Goal: Find specific page/section: Find specific page/section

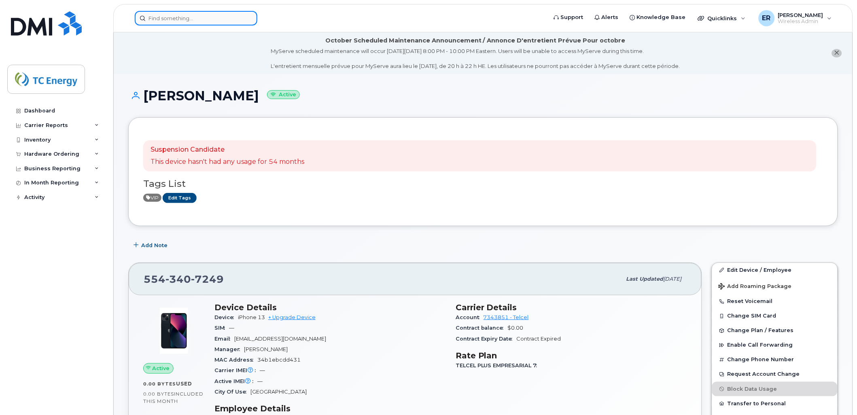
click at [193, 18] on input at bounding box center [196, 18] width 123 height 15
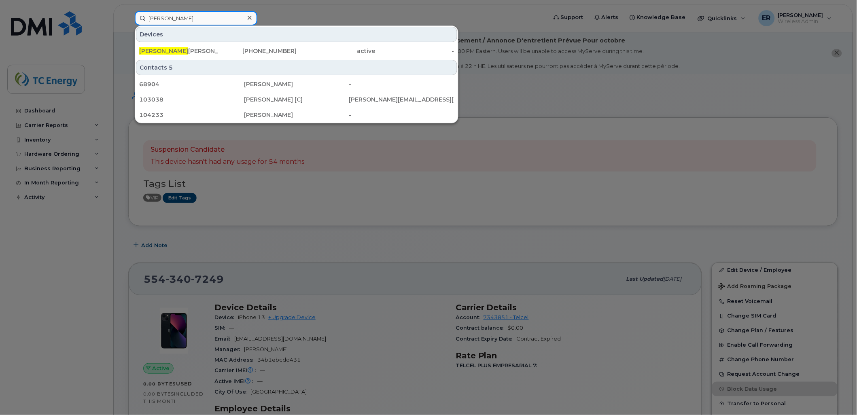
type input "maria catalina"
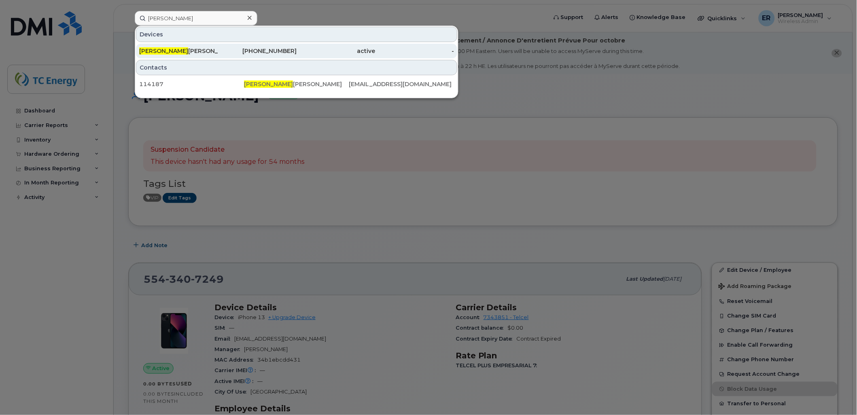
click at [221, 53] on div "557-950-7456" at bounding box center [257, 51] width 79 height 8
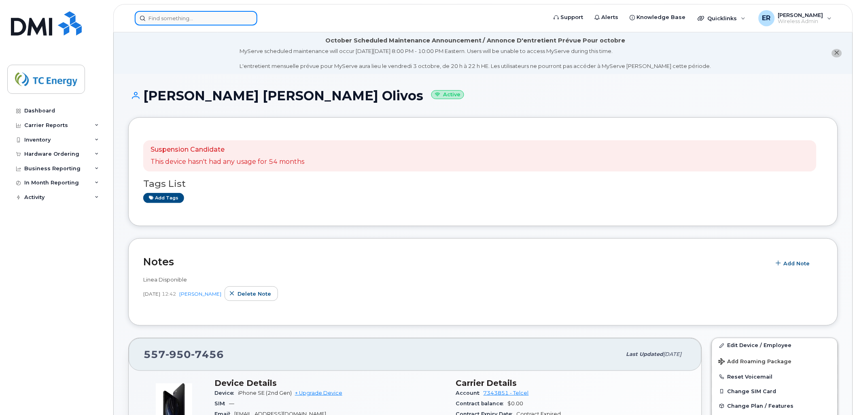
drag, startPoint x: 194, startPoint y: 18, endPoint x: 204, endPoint y: 13, distance: 10.3
click at [193, 19] on input at bounding box center [196, 18] width 123 height 15
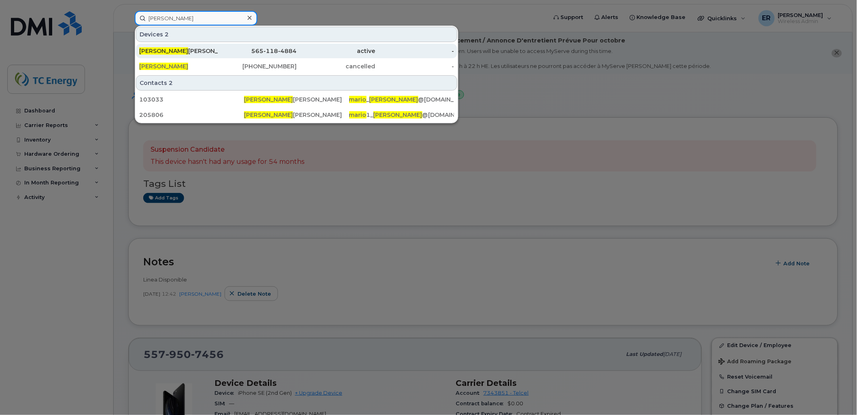
type input "mario alvarado"
click at [196, 53] on div "Mario Alvarado Santos" at bounding box center [178, 51] width 79 height 8
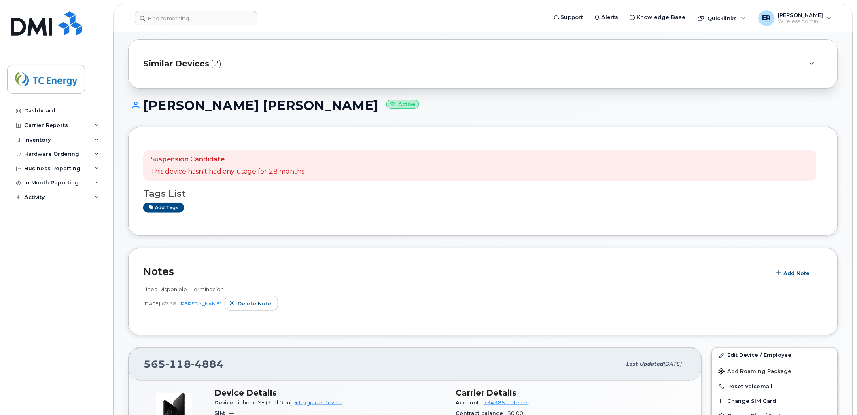
scroll to position [90, 0]
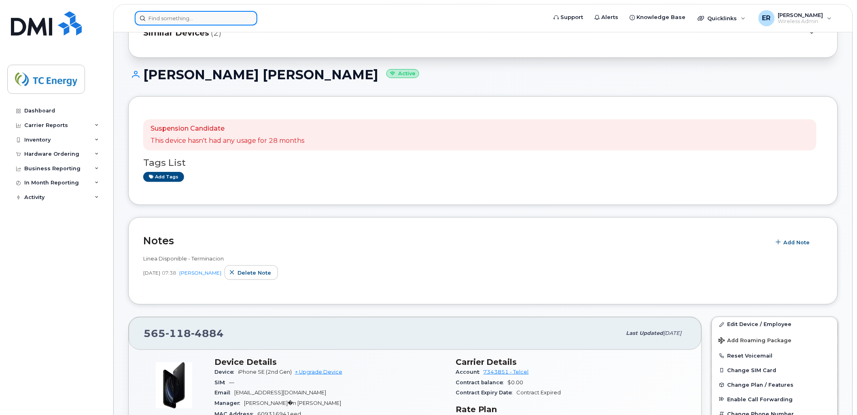
drag, startPoint x: 169, startPoint y: 15, endPoint x: 175, endPoint y: 18, distance: 6.5
click at [169, 15] on input at bounding box center [196, 18] width 123 height 15
paste input "[PERSON_NAME]"
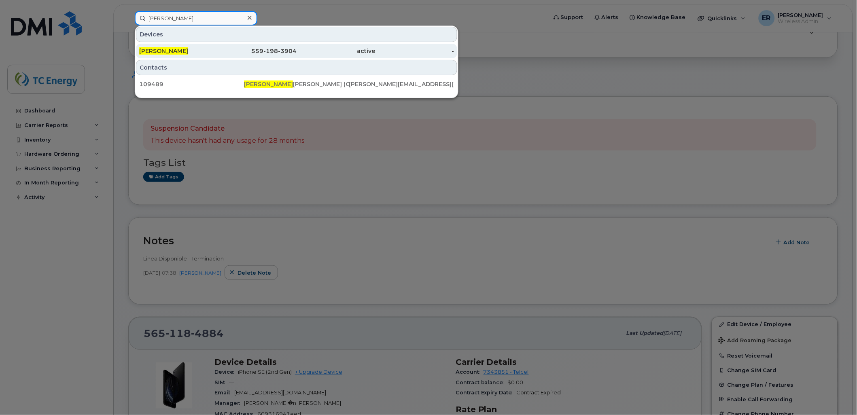
type input "[PERSON_NAME]"
click at [188, 49] on span "Brenda Arisai Salmeron" at bounding box center [163, 50] width 49 height 7
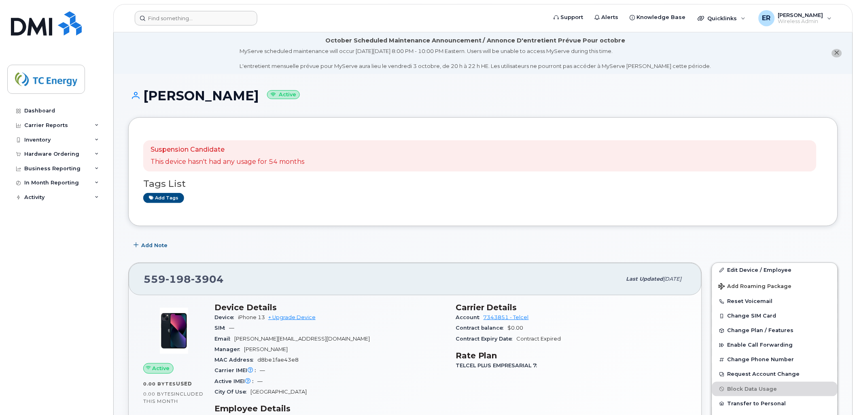
drag, startPoint x: 164, startPoint y: 25, endPoint x: 177, endPoint y: 23, distance: 13.1
click at [164, 25] on header "Support Alerts Knowledge Base Quicklinks Suspend / Cancel Device Change SIM Car…" at bounding box center [483, 18] width 740 height 28
click at [177, 23] on input at bounding box center [196, 18] width 123 height 15
paste input "Brenda Salemron"
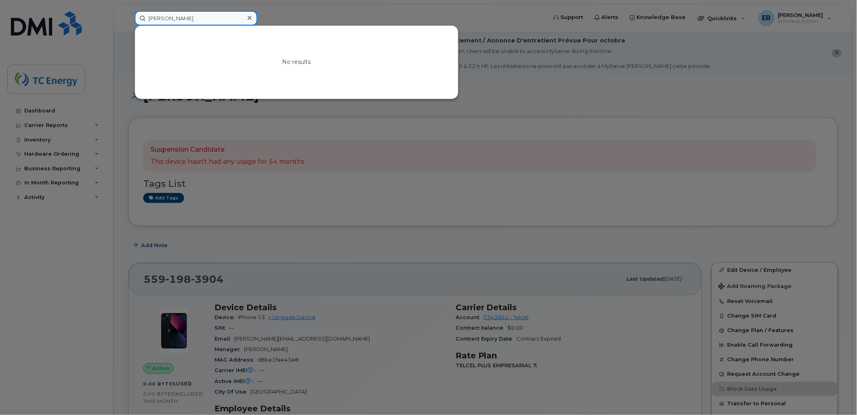
drag, startPoint x: 202, startPoint y: 21, endPoint x: 148, endPoint y: 17, distance: 54.8
click at [155, 18] on input "Brenda Salemron" at bounding box center [196, 18] width 123 height 15
click at [177, 55] on div "No results" at bounding box center [296, 62] width 323 height 73
click at [204, 18] on input "Brenda Salemron" at bounding box center [196, 18] width 123 height 15
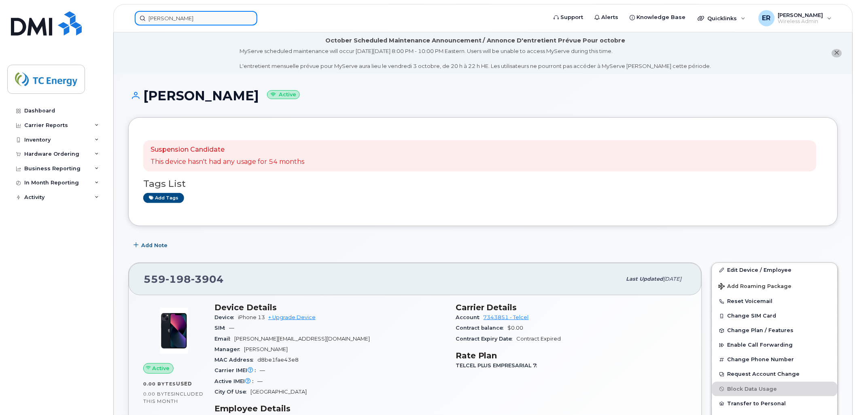
click at [239, 15] on input "Brenda Salemron" at bounding box center [196, 18] width 123 height 15
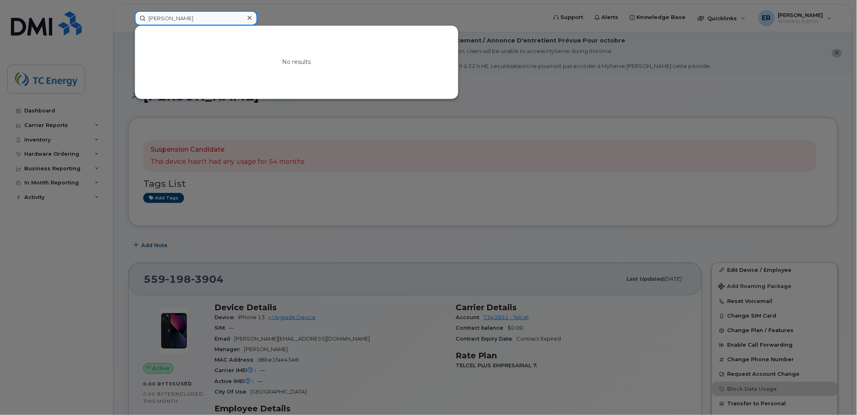
paste input "5591983904"
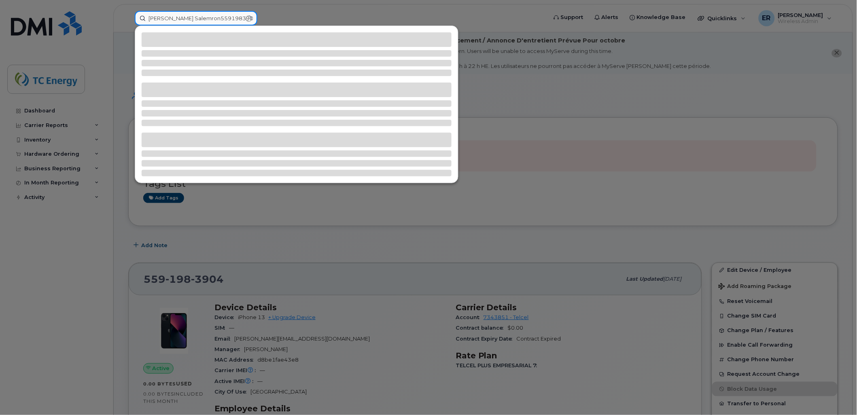
drag, startPoint x: 235, startPoint y: 16, endPoint x: 58, endPoint y: 2, distance: 177.9
click at [128, 11] on div "Brenda Salemron5591983904" at bounding box center [338, 18] width 420 height 15
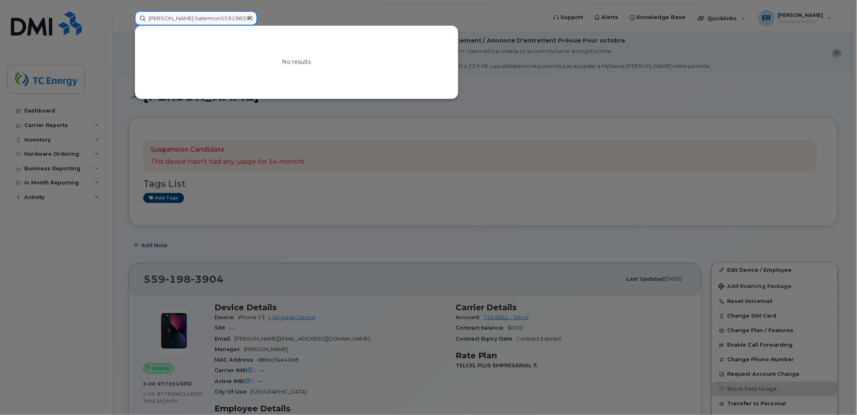
paste input
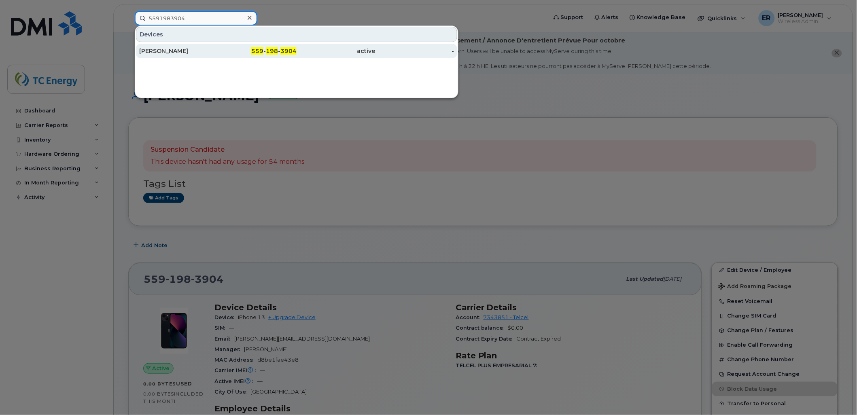
type input "5591983904"
click at [207, 50] on div "Brenda Arisai Salmeron" at bounding box center [178, 51] width 79 height 8
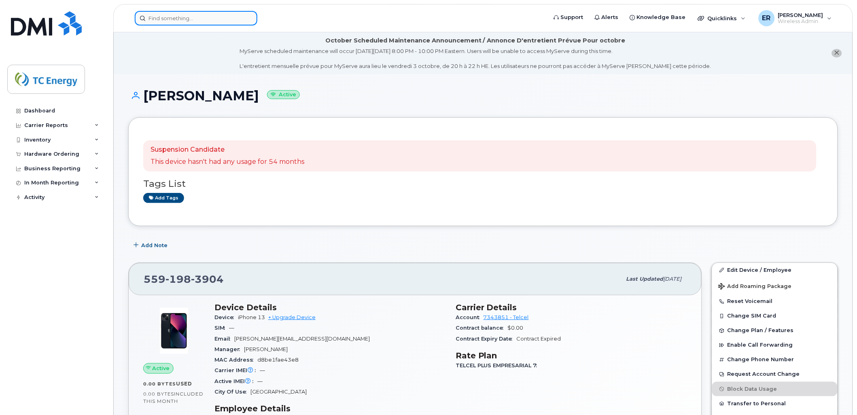
click at [208, 13] on input at bounding box center [196, 18] width 123 height 15
paste input "[PERSON_NAME] [PERSON_NAME] Olivos"
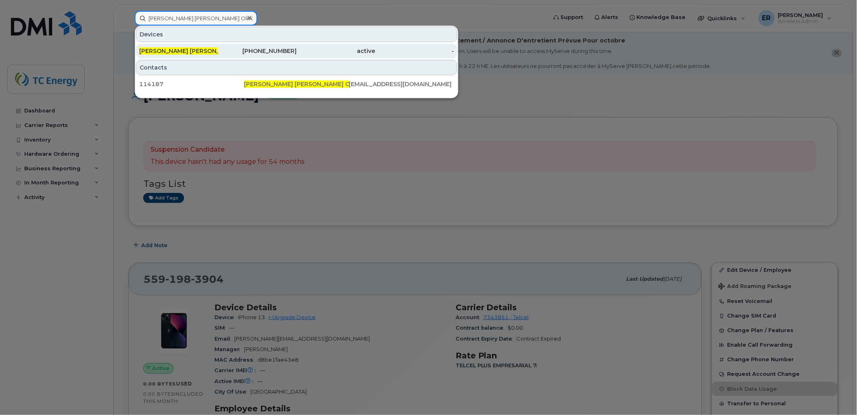
type input "[PERSON_NAME] [PERSON_NAME] Olivos"
click at [189, 54] on div "[PERSON_NAME] [PERSON_NAME] Olivos" at bounding box center [178, 51] width 79 height 8
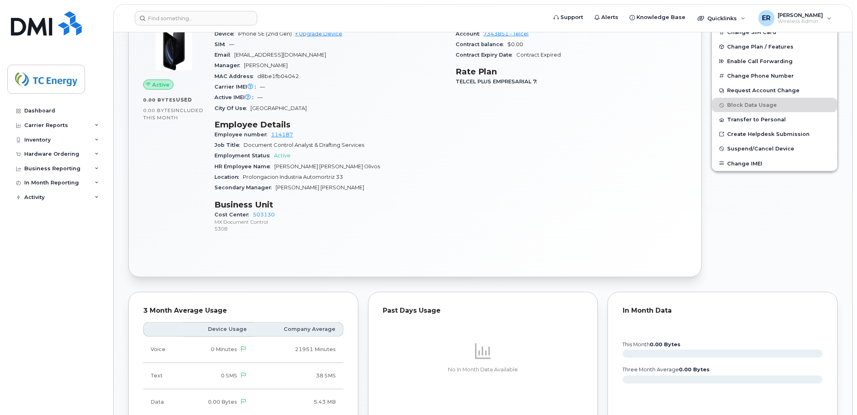
scroll to position [315, 0]
